Goal: Task Accomplishment & Management: Manage account settings

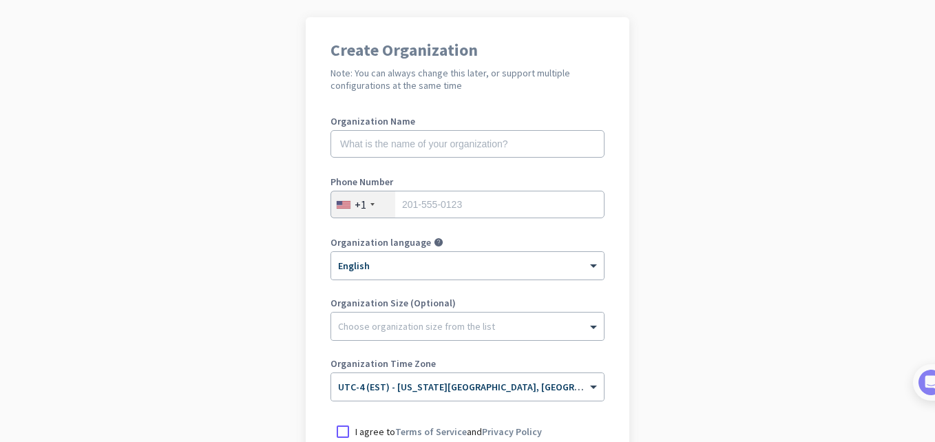
scroll to position [95, 0]
click at [433, 211] on input "tel" at bounding box center [468, 204] width 274 height 28
type input "7712456918"
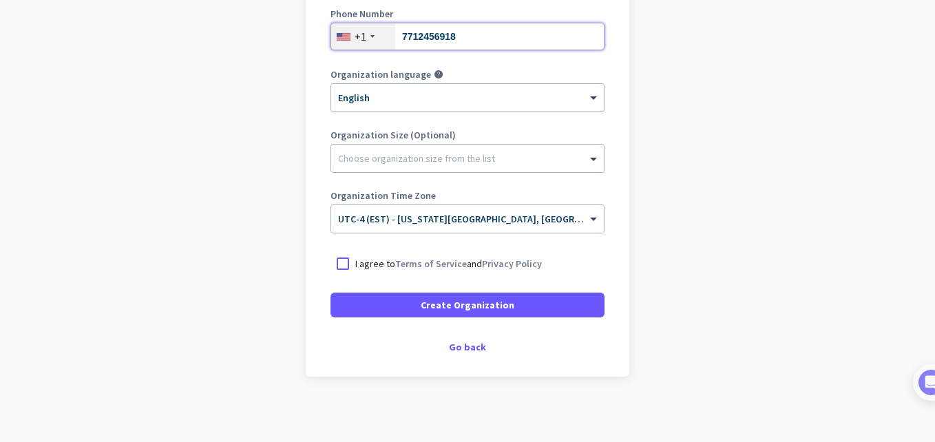
scroll to position [263, 0]
click at [331, 256] on div at bounding box center [343, 263] width 25 height 25
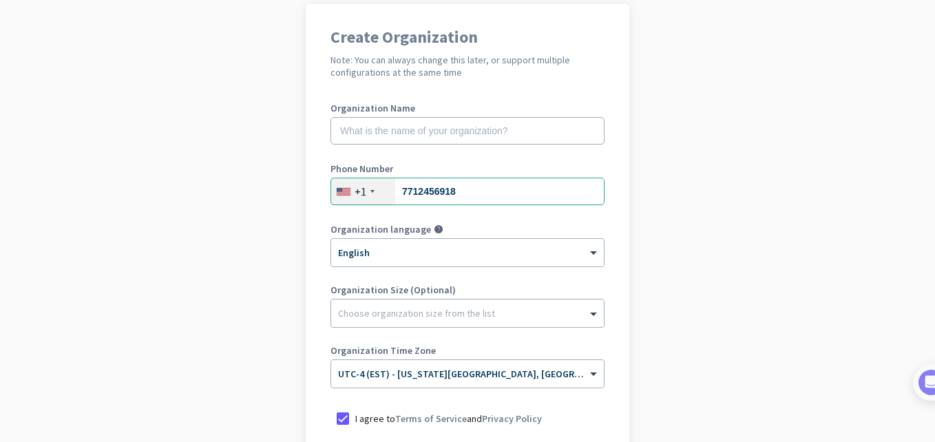
scroll to position [103, 0]
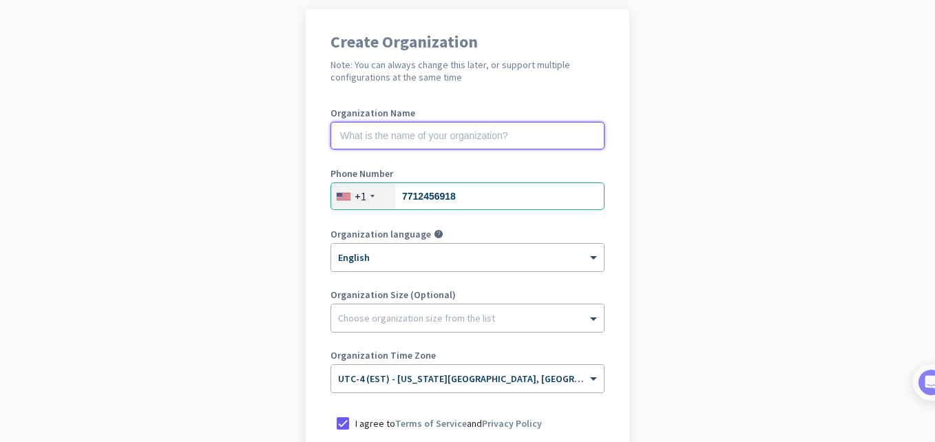
click at [516, 134] on input "text" at bounding box center [468, 136] width 274 height 28
type input "project musen"
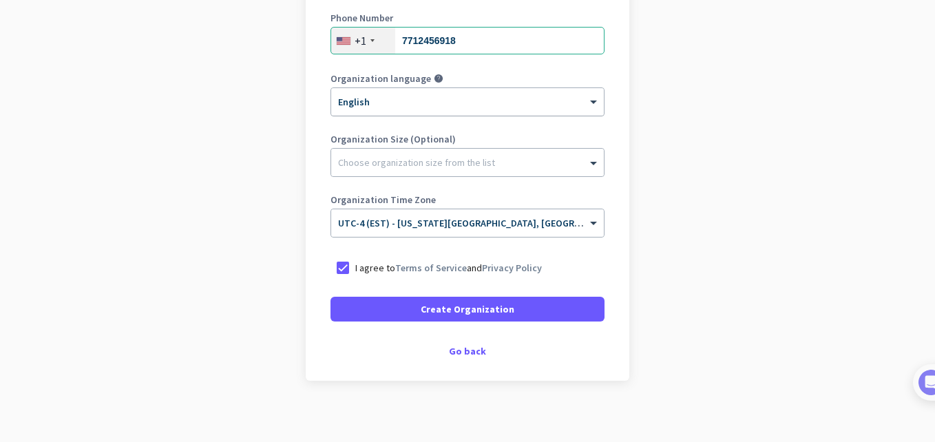
scroll to position [266, 0]
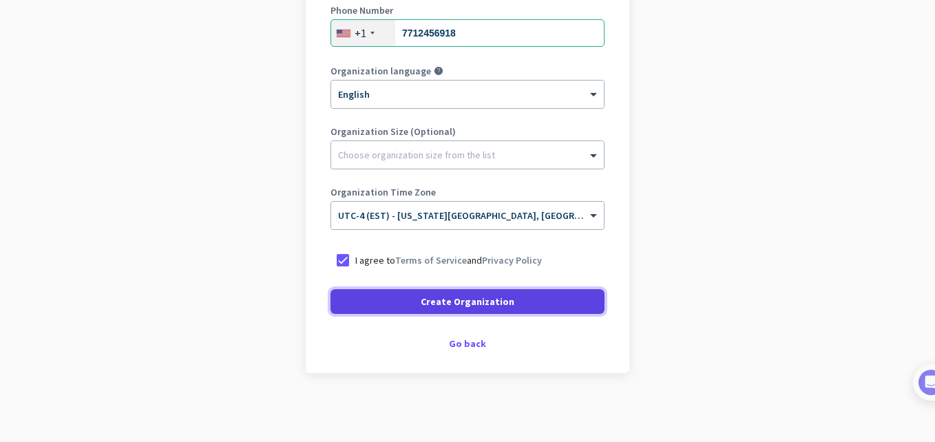
click at [485, 295] on span "Create Organization" at bounding box center [468, 302] width 94 height 14
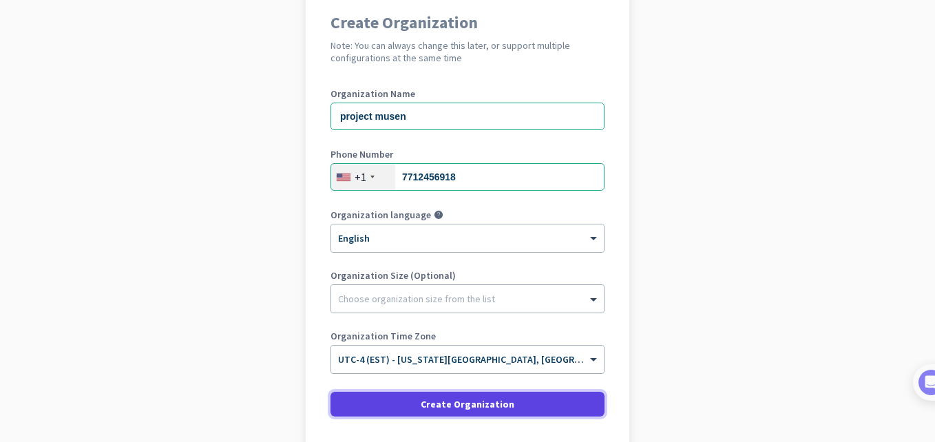
scroll to position [121, 0]
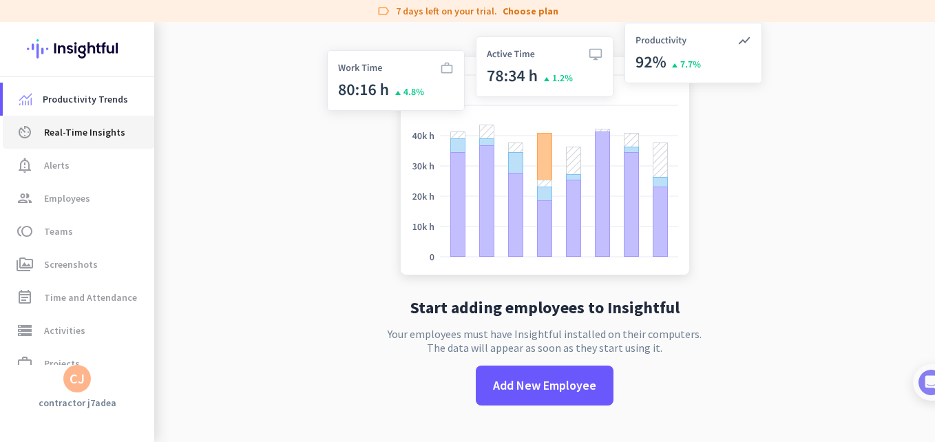
click at [85, 128] on span "Real-Time Insights" at bounding box center [84, 132] width 81 height 17
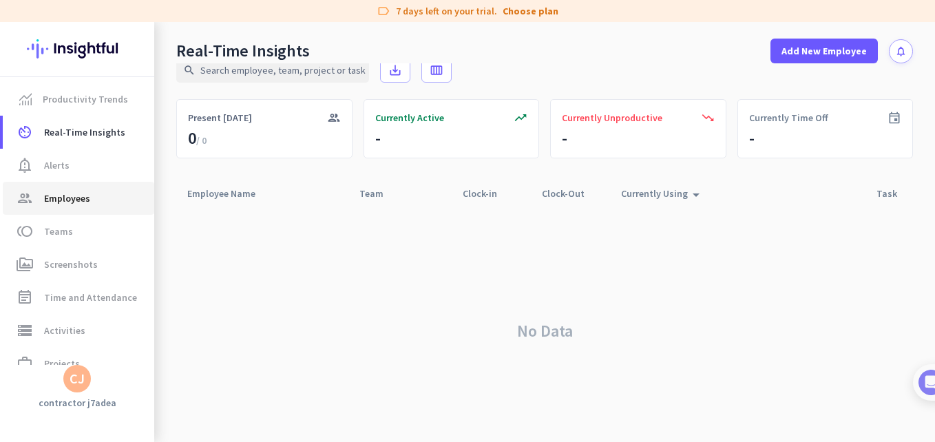
click at [80, 206] on span "Employees" at bounding box center [67, 198] width 46 height 17
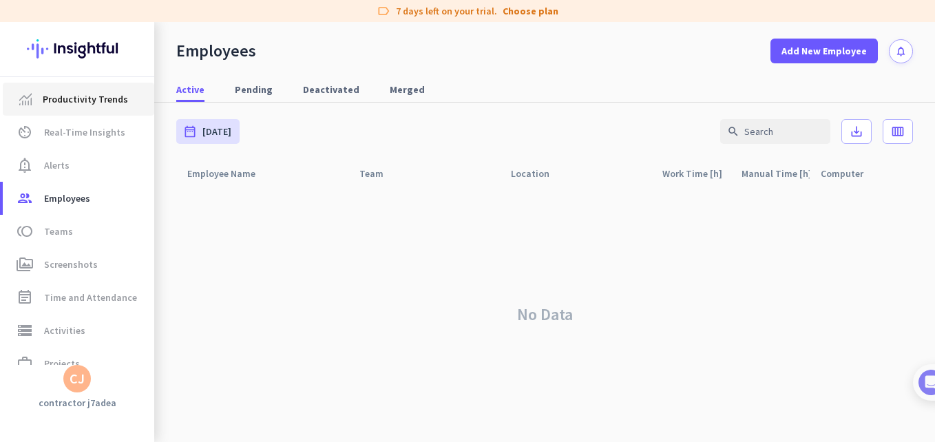
click at [62, 107] on link "Productivity Trends" at bounding box center [79, 99] width 152 height 33
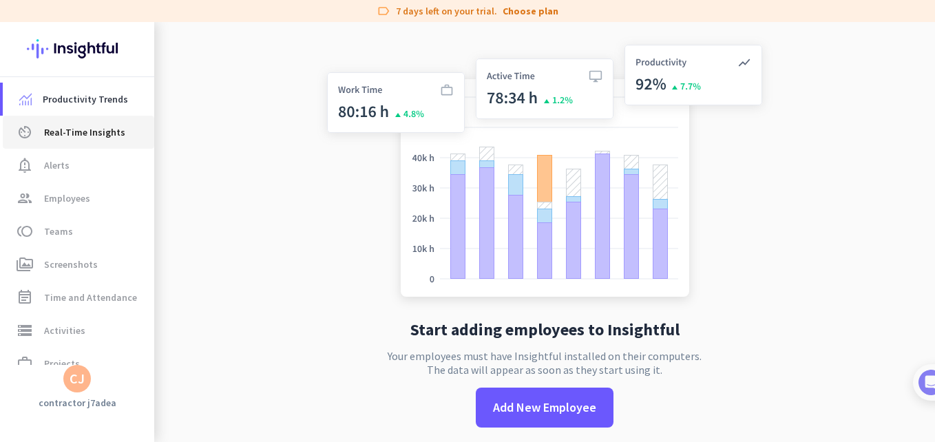
click at [64, 119] on link "av_timer Real-Time Insights" at bounding box center [79, 132] width 152 height 33
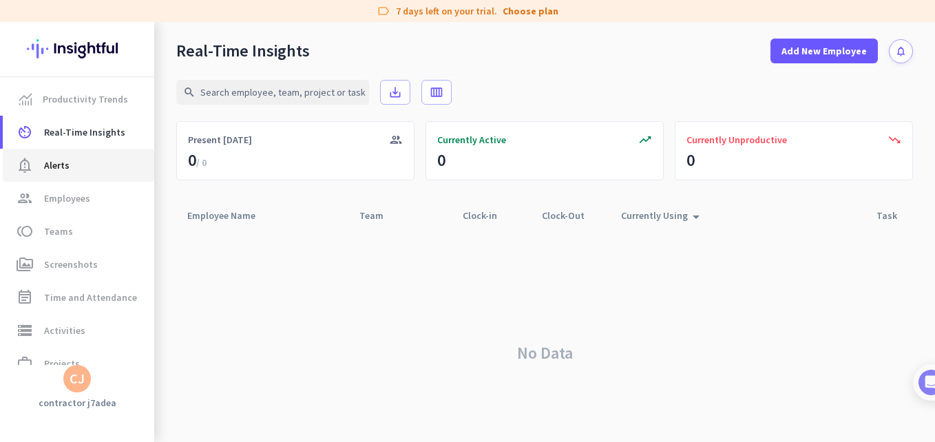
click at [56, 160] on span "Alerts" at bounding box center [56, 165] width 25 height 17
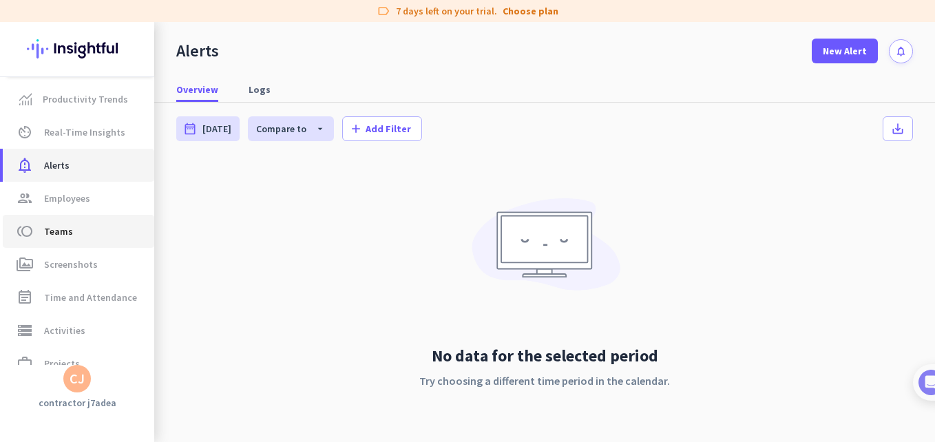
scroll to position [87, 0]
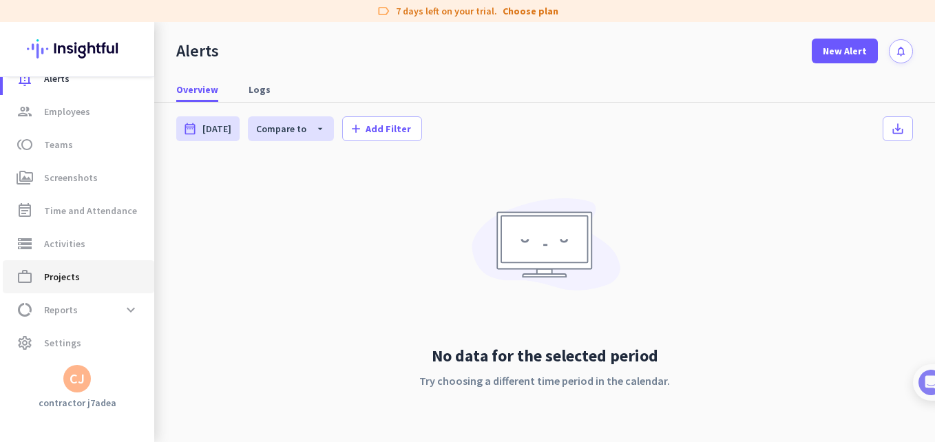
click at [69, 273] on span "Projects" at bounding box center [62, 277] width 36 height 17
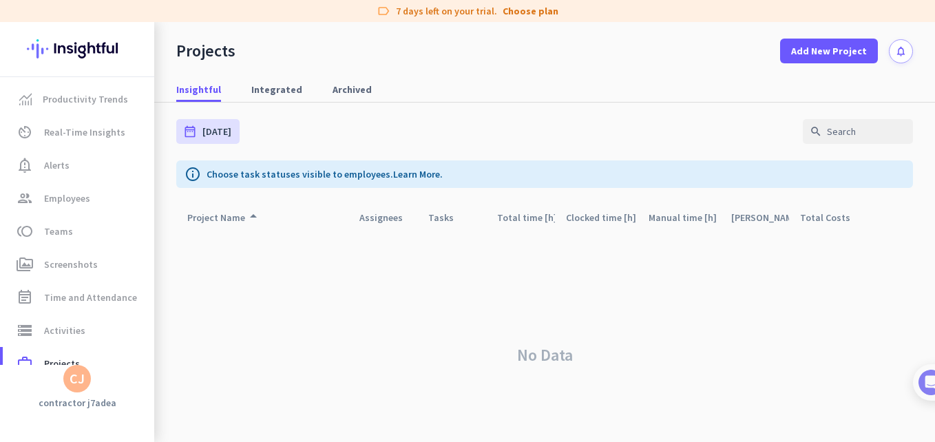
click at [127, 381] on div "CJ" at bounding box center [77, 379] width 154 height 28
click at [68, 379] on div "CJ" at bounding box center [77, 379] width 28 height 28
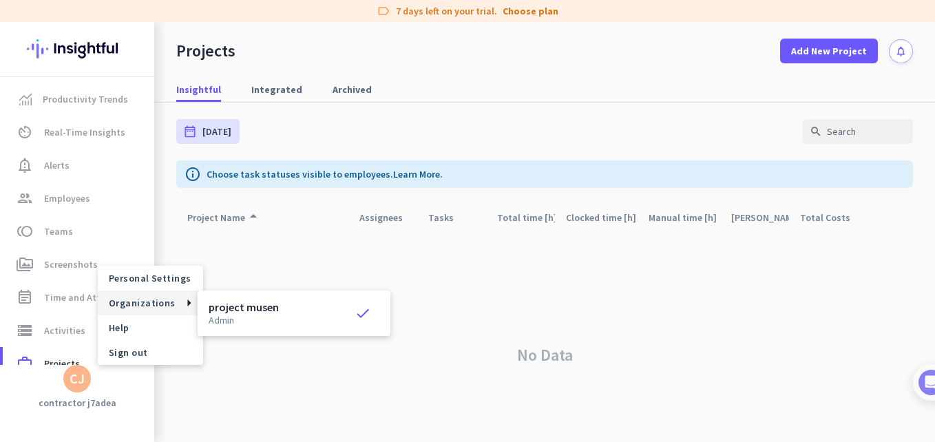
click at [152, 303] on span "Organizations" at bounding box center [142, 303] width 67 height 12
click at [253, 324] on p "admin" at bounding box center [244, 320] width 70 height 10
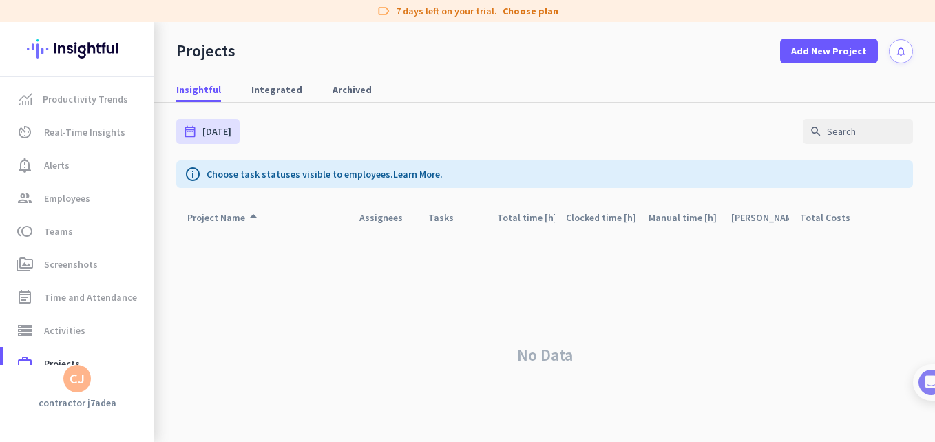
click at [76, 390] on div "CJ" at bounding box center [77, 379] width 28 height 28
click at [142, 353] on span "Sign out" at bounding box center [150, 352] width 83 height 12
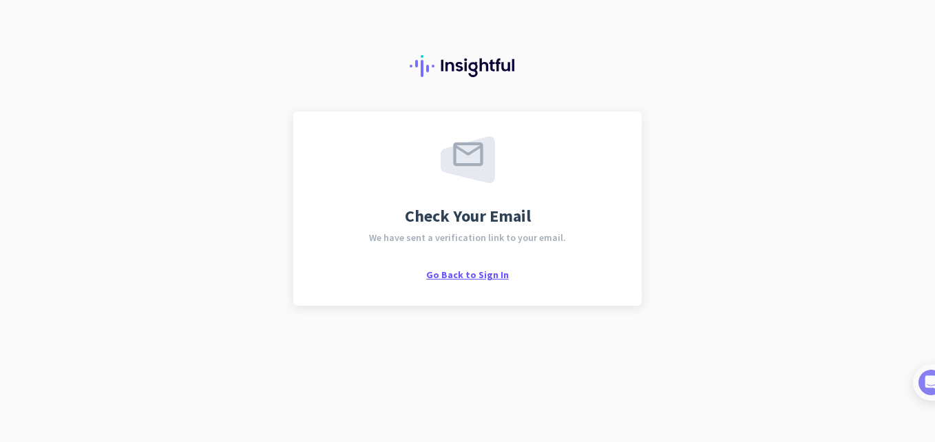
click at [451, 276] on span "Go Back to Sign In" at bounding box center [467, 275] width 83 height 12
